Goal: Navigation & Orientation: Find specific page/section

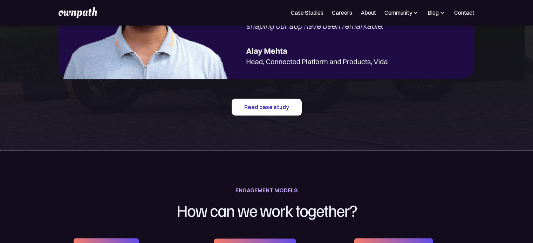
scroll to position [946, 0]
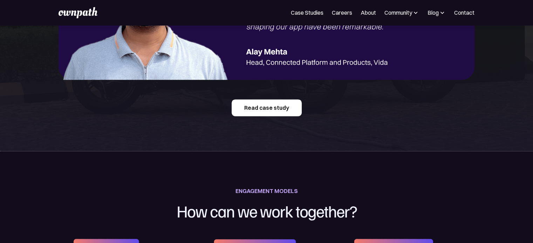
click at [258, 108] on link "Read case study" at bounding box center [267, 107] width 70 height 17
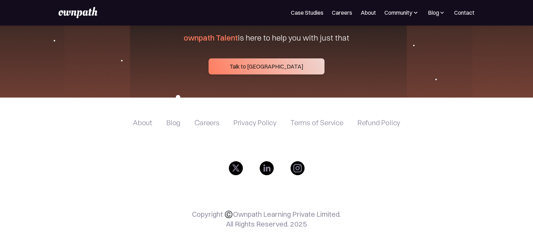
scroll to position [2797, 0]
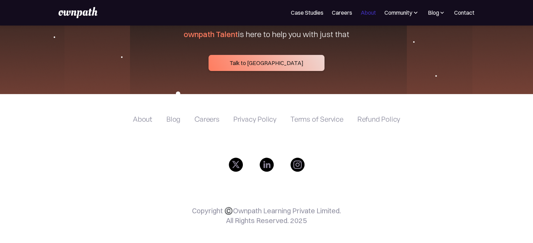
click at [369, 8] on link "About" at bounding box center [367, 12] width 15 height 8
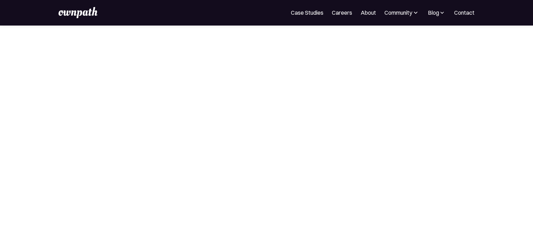
scroll to position [105, 0]
